Goal: Communication & Community: Answer question/provide support

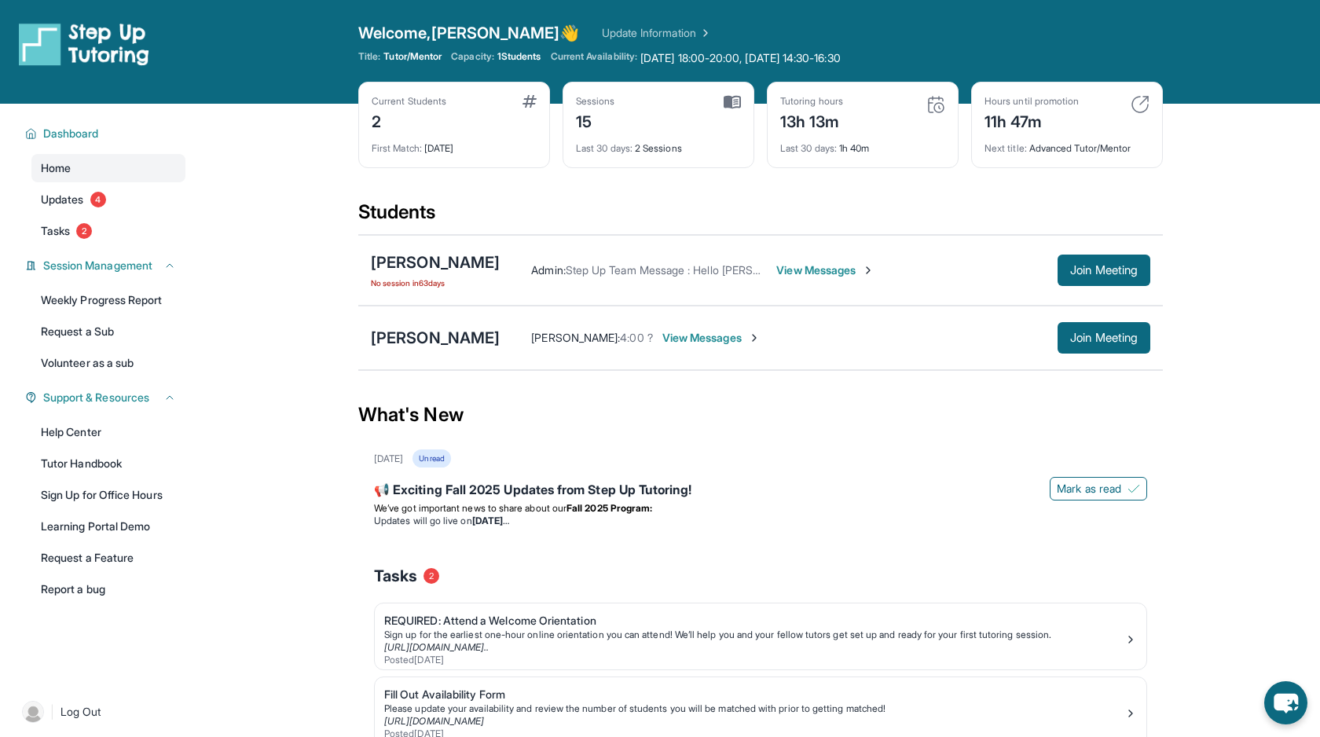
click at [662, 333] on span "View Messages" at bounding box center [711, 338] width 98 height 16
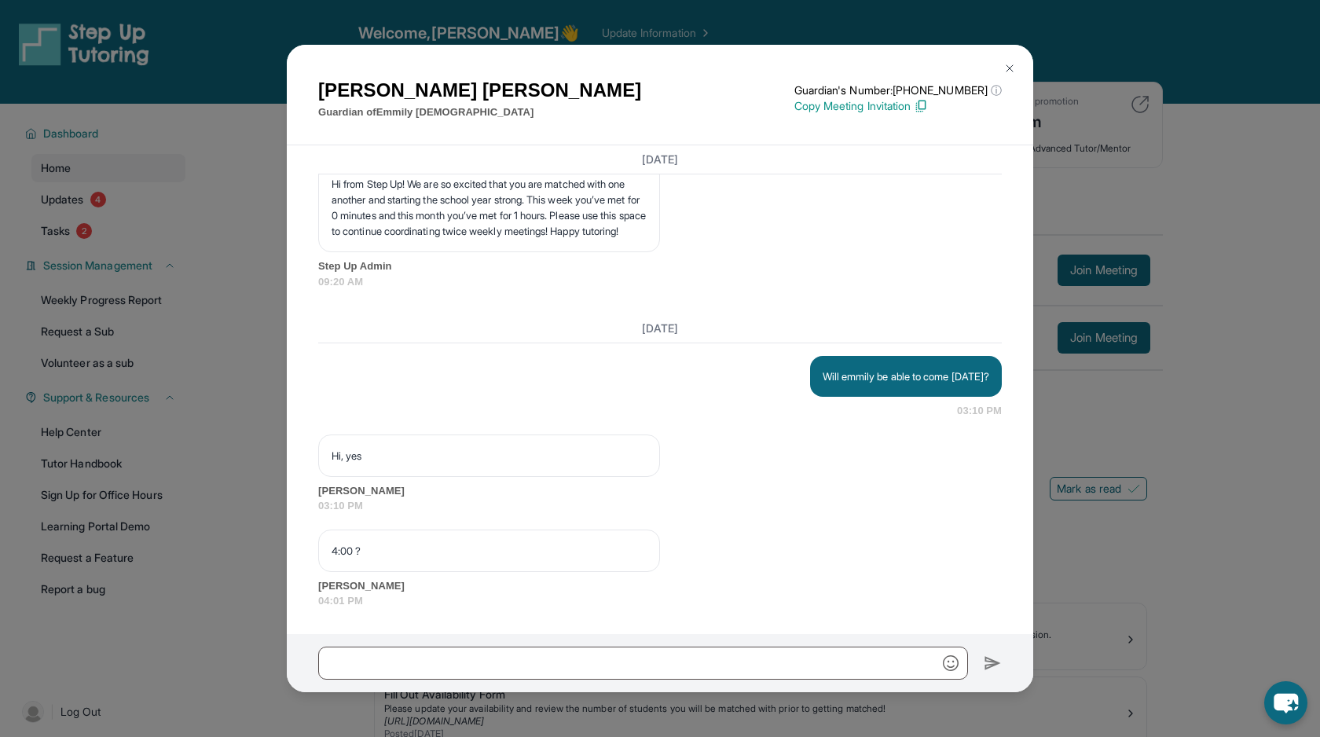
scroll to position [13425, 0]
click at [1062, 468] on div "[PERSON_NAME] Guardian of [PERSON_NAME] Guardian's Number: [PHONE_NUMBER] ⓘ Thi…" at bounding box center [660, 368] width 1320 height 737
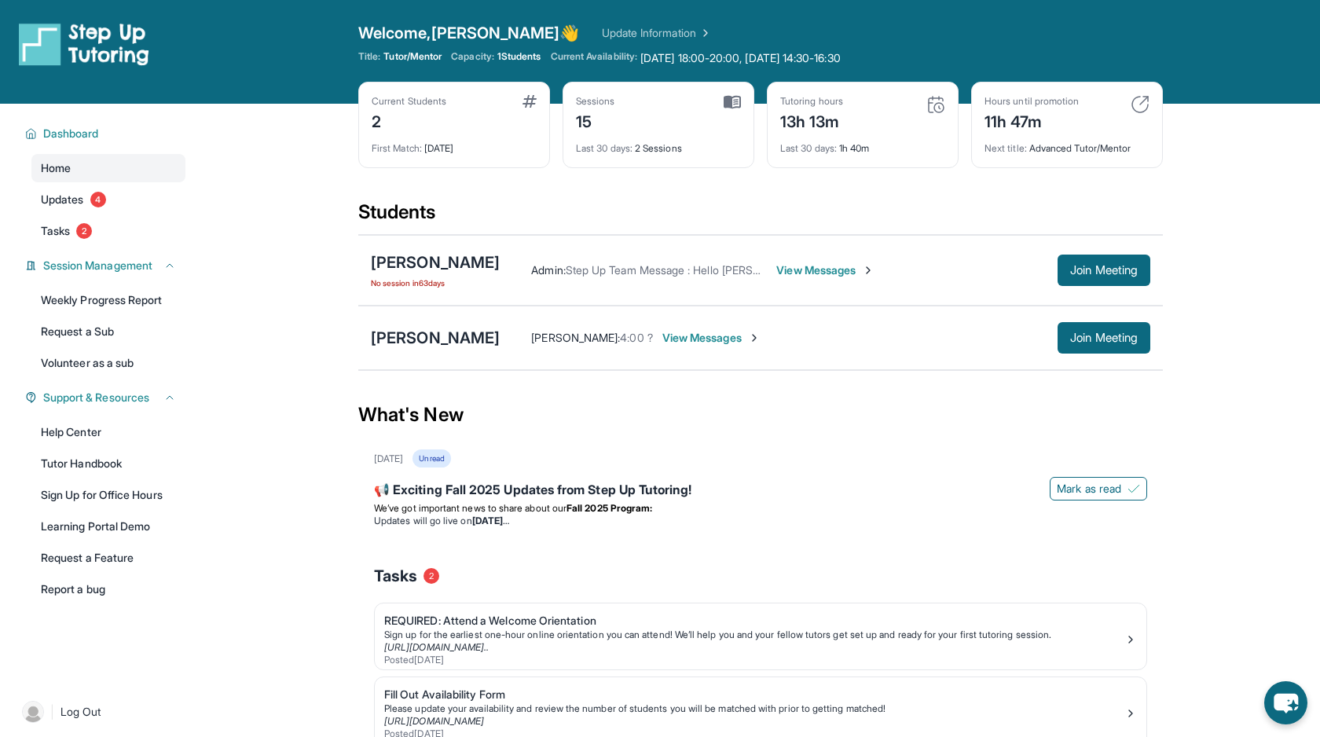
click at [987, 449] on div "[DATE] Unread" at bounding box center [760, 458] width 773 height 18
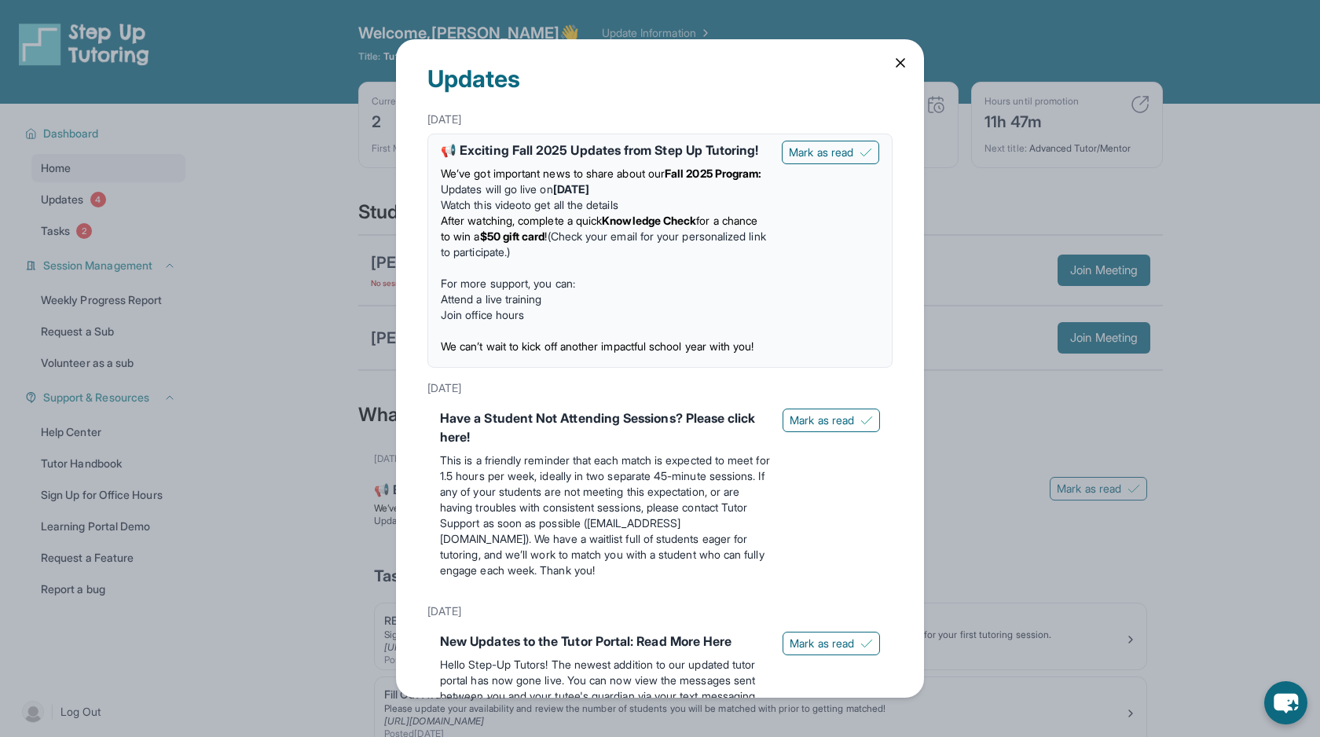
click at [987, 449] on div "Updates [DATE] 📢 Exciting Fall 2025 Updates from Step Up Tutoring! We’ve got im…" at bounding box center [660, 368] width 1320 height 737
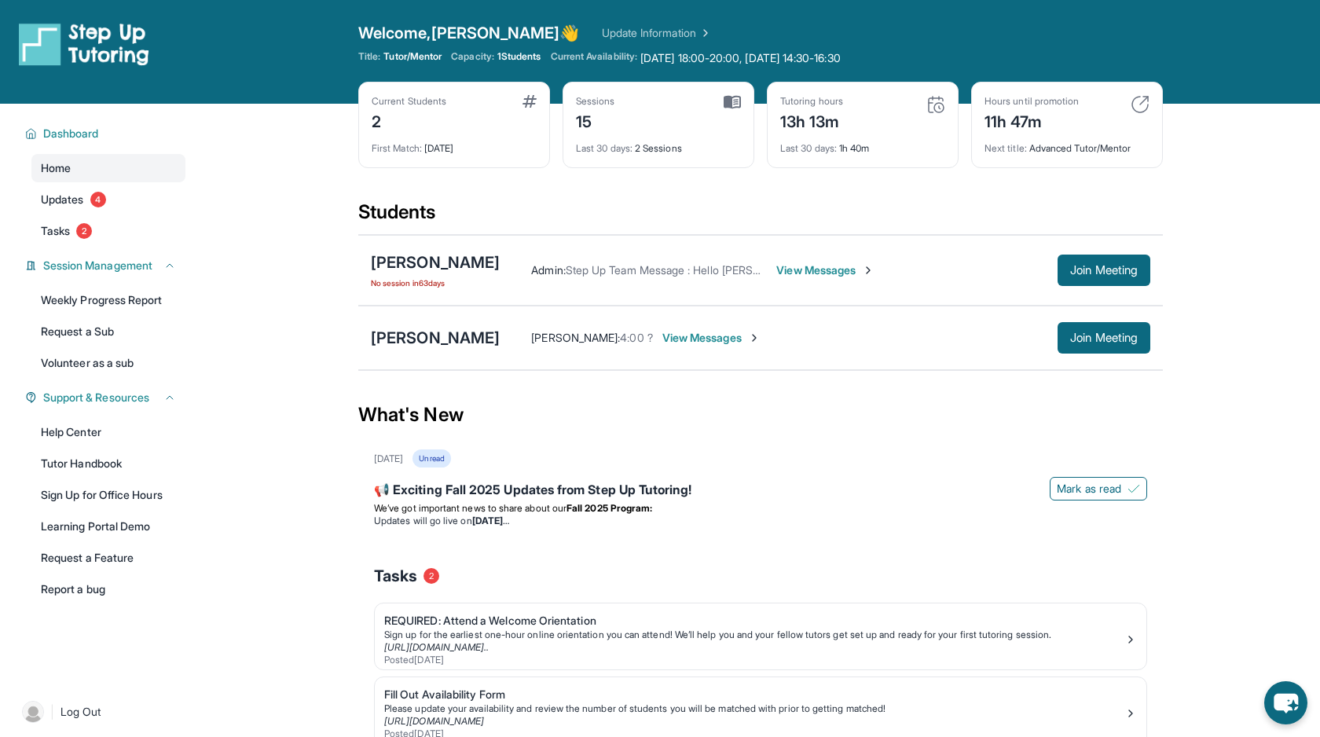
click at [996, 448] on div "What's New" at bounding box center [760, 414] width 805 height 69
click at [999, 453] on div "[DATE] Unread" at bounding box center [760, 458] width 773 height 18
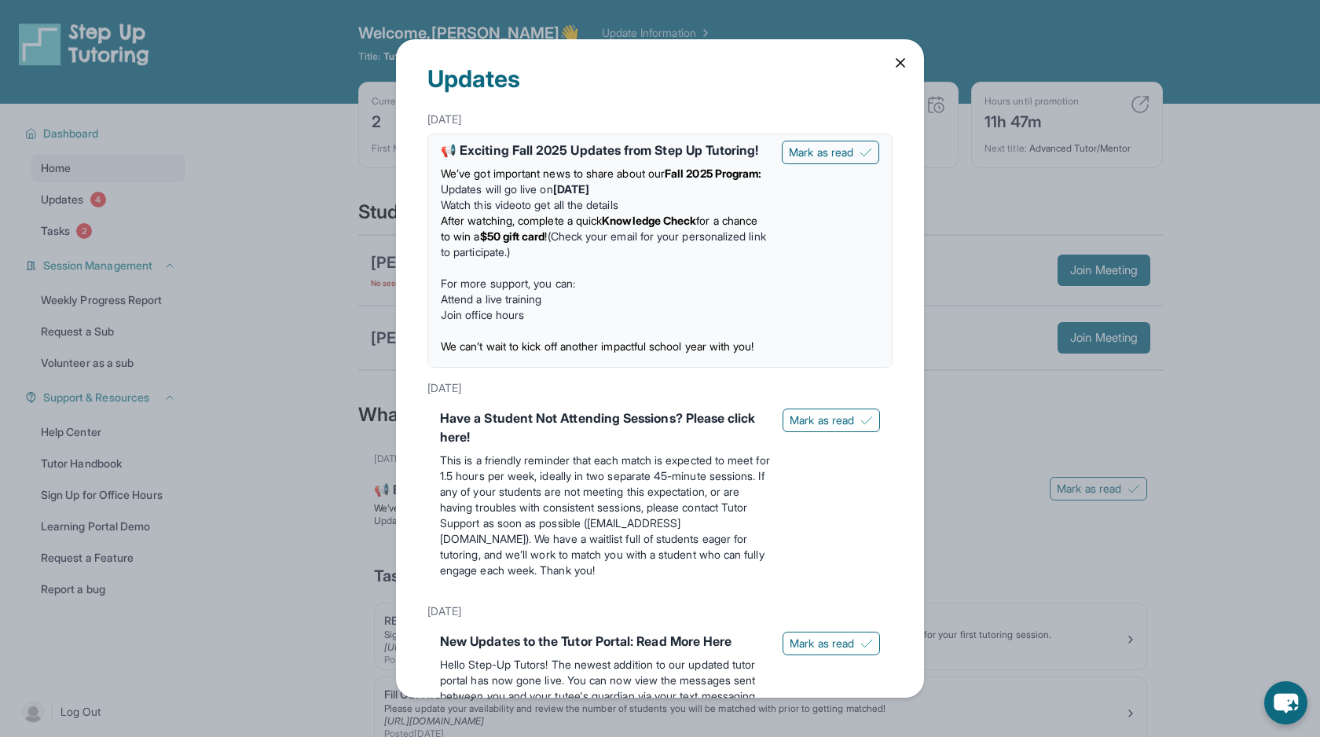
click at [1018, 469] on div "Updates [DATE] 📢 Exciting Fall 2025 Updates from Step Up Tutoring! We’ve got im…" at bounding box center [660, 368] width 1320 height 737
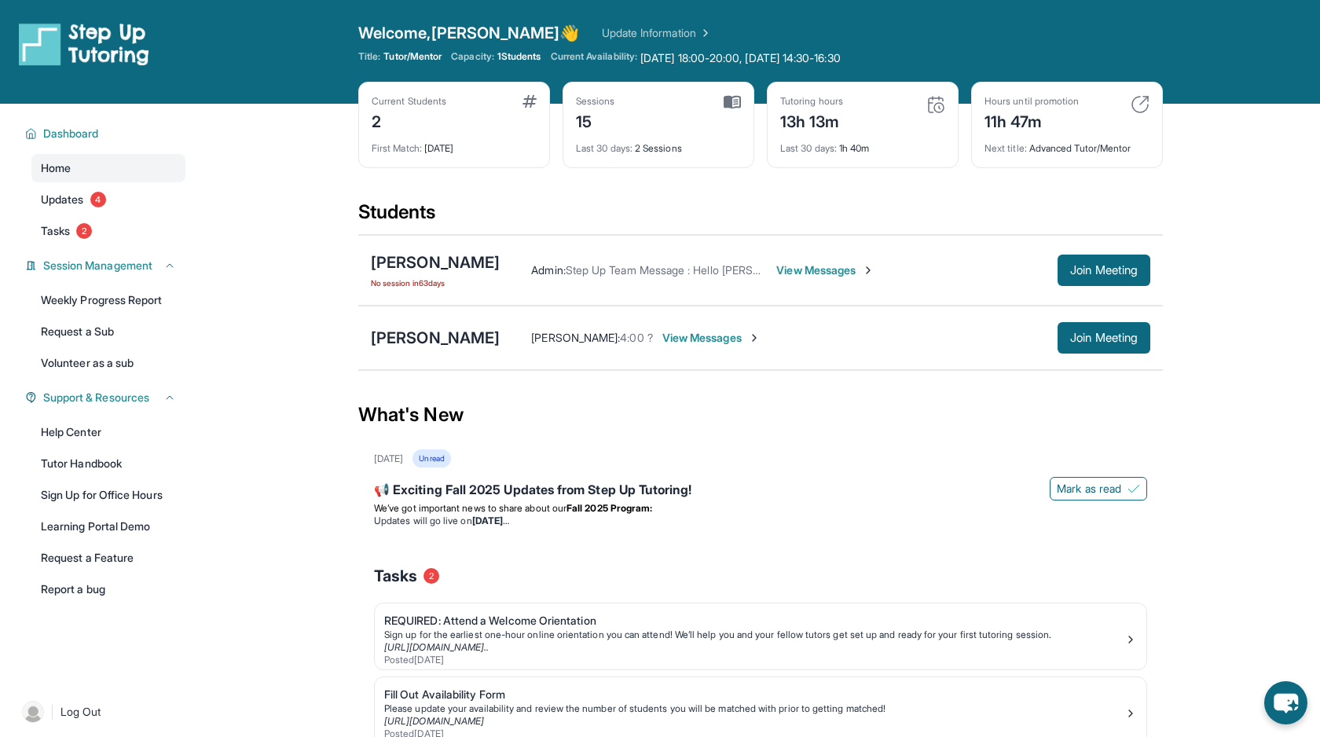
click at [1176, 416] on main "Current Students 2 First Match : [DATE] Sessions 15 Last 30 days : 2 Sessions T…" at bounding box center [760, 470] width 1119 height 733
click at [321, 241] on main "Current Students 2 First Match : [DATE] Sessions 15 Last 30 days : 2 Sessions T…" at bounding box center [760, 470] width 1119 height 733
